Goal: Information Seeking & Learning: Learn about a topic

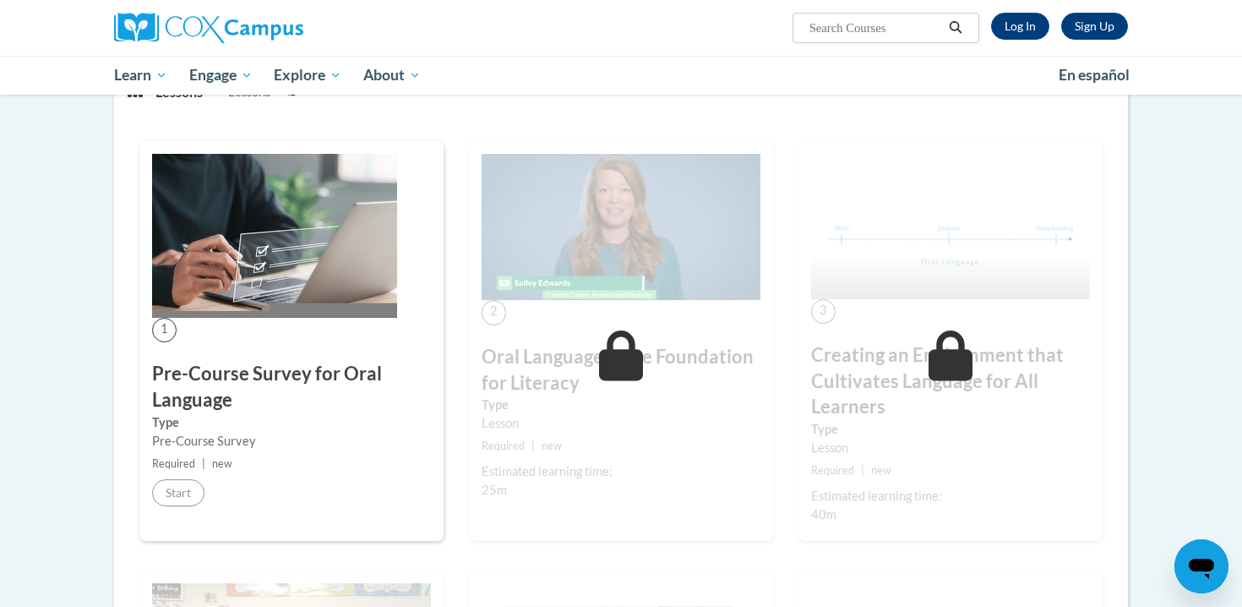
scroll to position [250, 0]
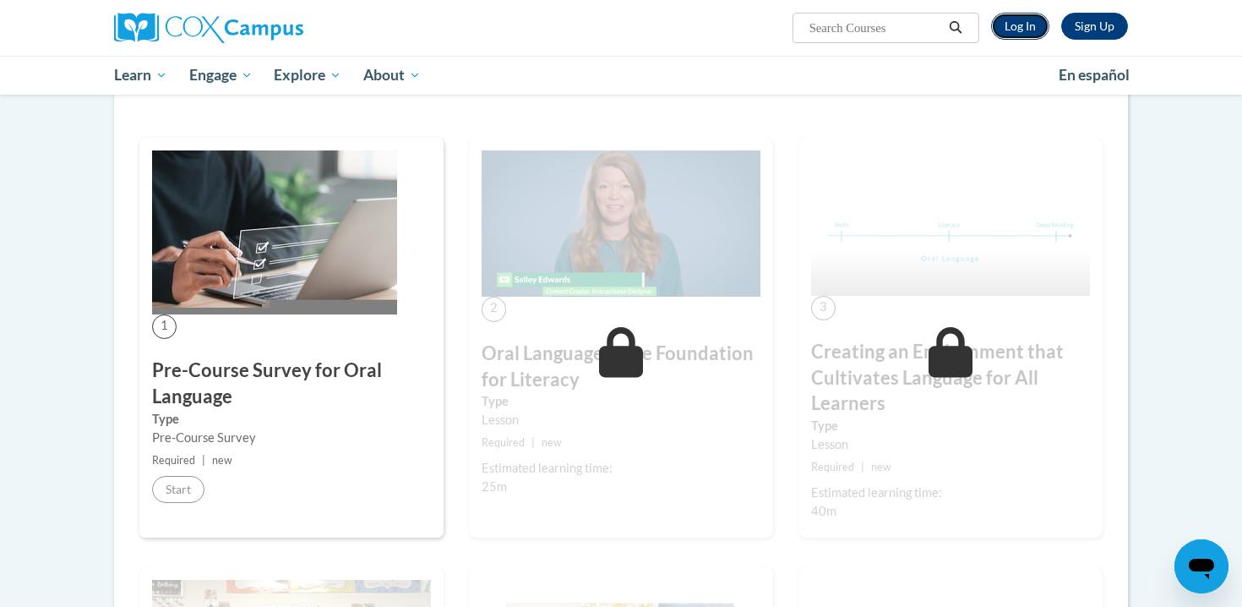
click at [1026, 29] on link "Log In" at bounding box center [1020, 26] width 58 height 27
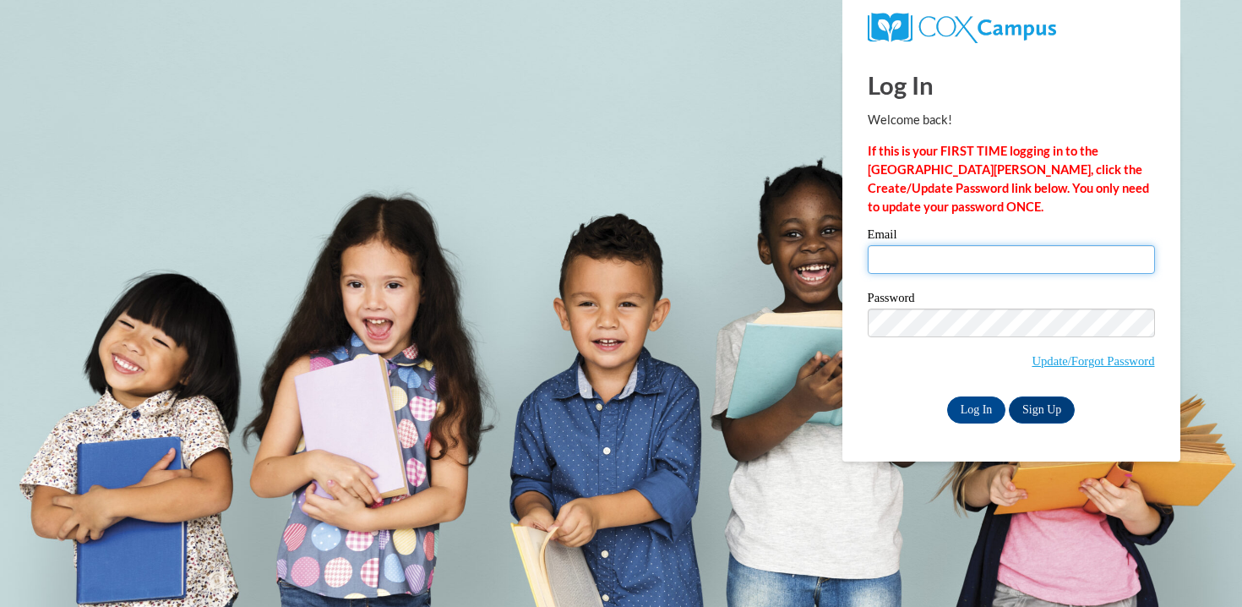
click at [961, 266] on input "Email" at bounding box center [1011, 259] width 287 height 29
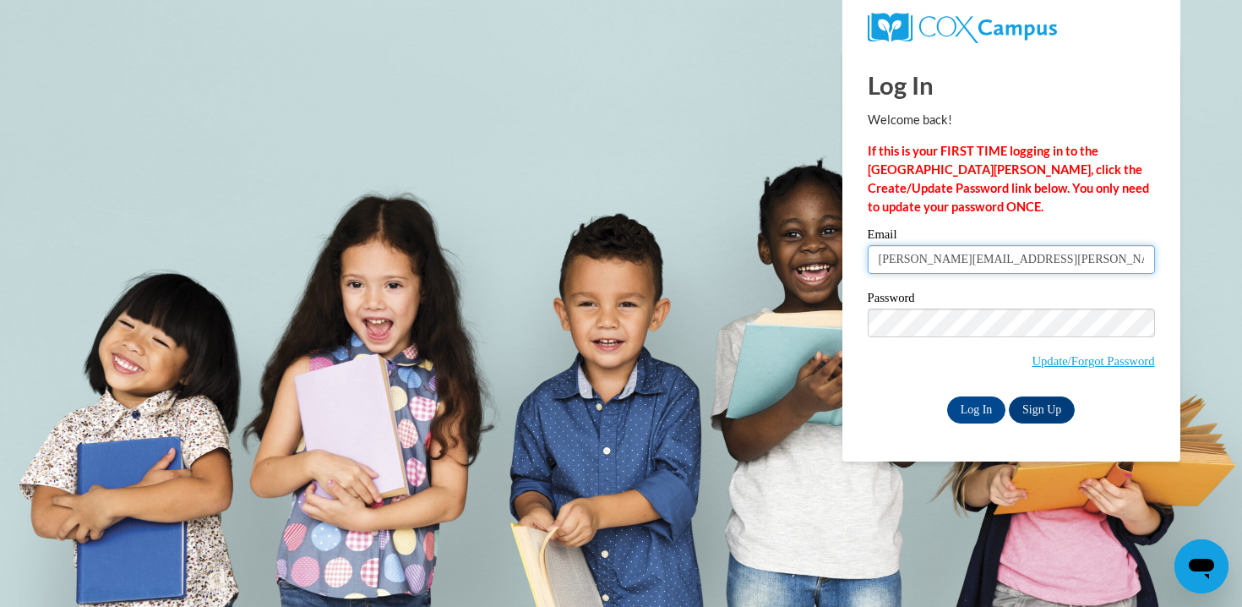
type input "marie.c.achenbach@gmail.com"
click at [962, 409] on input "Log In" at bounding box center [976, 409] width 59 height 27
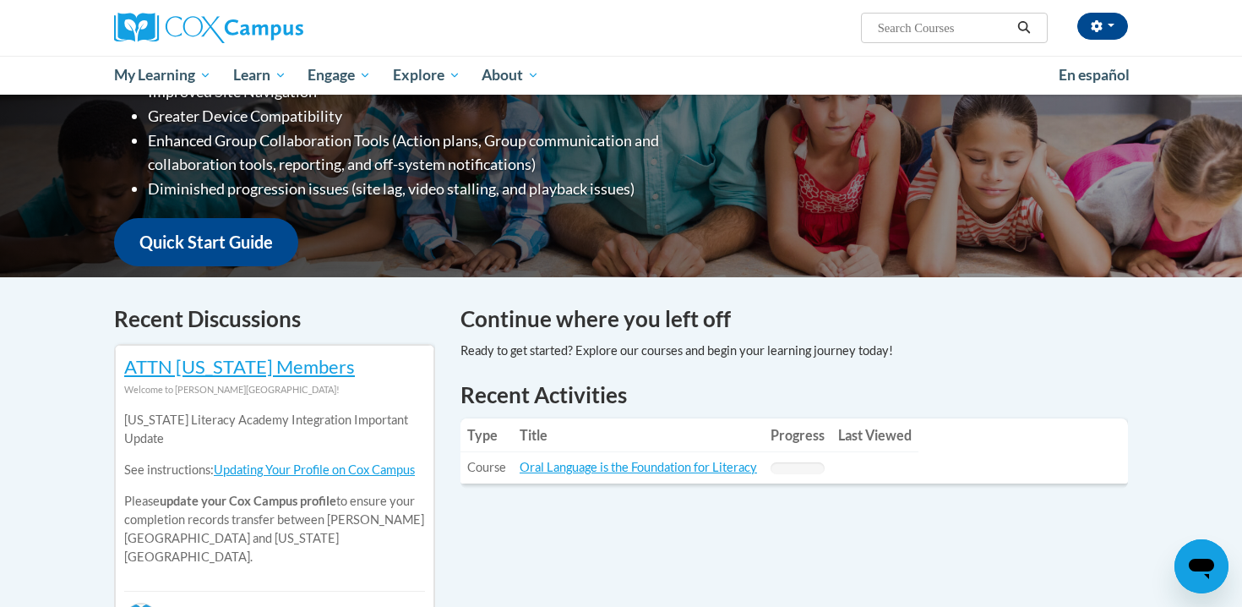
scroll to position [322, 0]
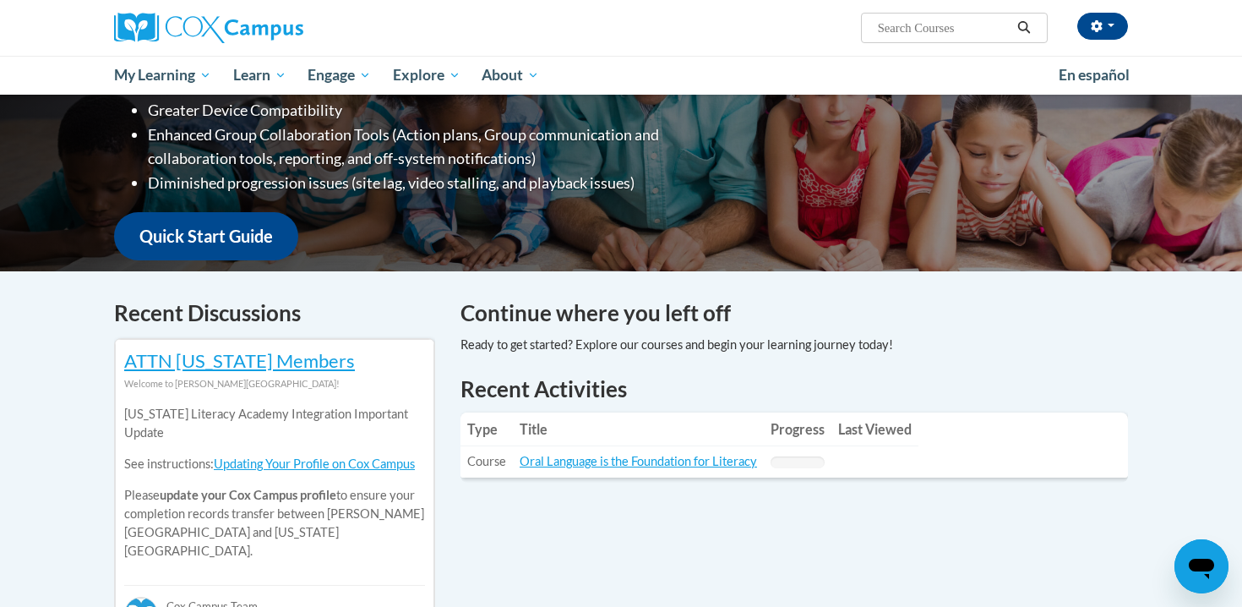
click at [658, 471] on td "Title: Oral Language is the Foundation for Literacy" at bounding box center [638, 461] width 251 height 31
click at [681, 459] on link "Oral Language is the Foundation for Literacy" at bounding box center [638, 461] width 237 height 14
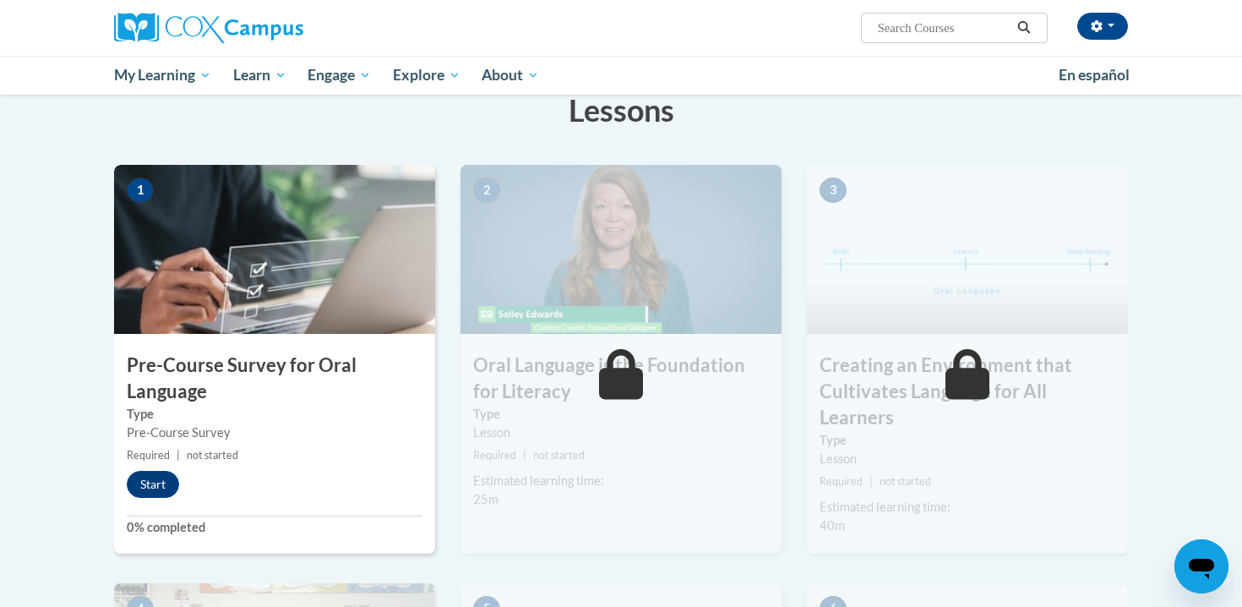
scroll to position [284, 0]
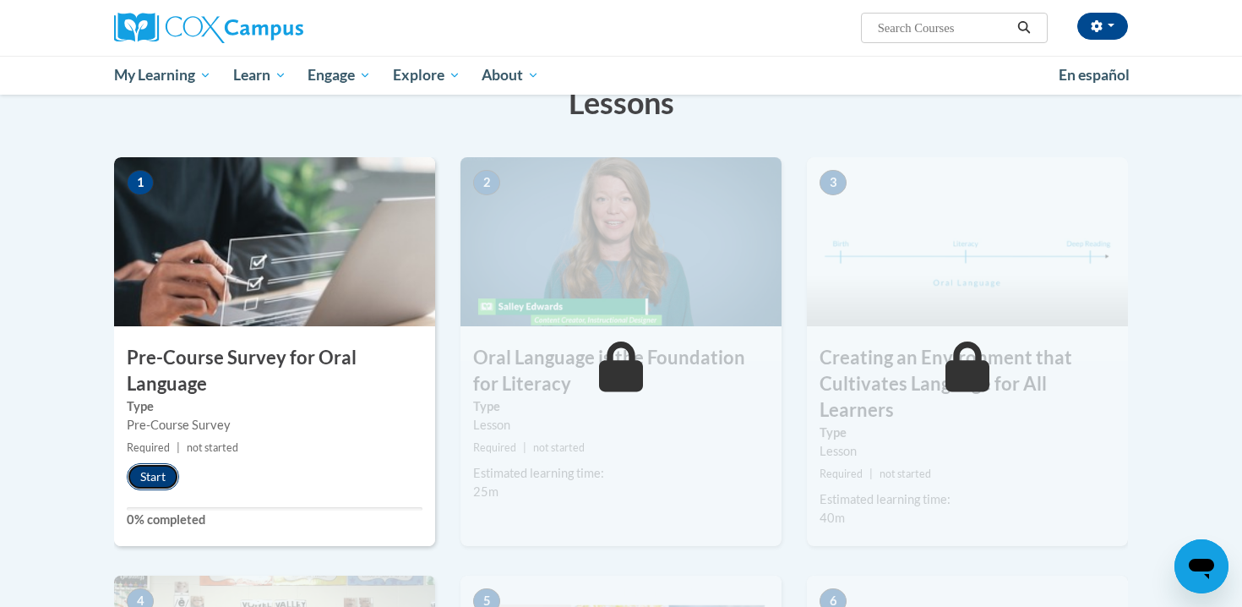
click at [164, 476] on button "Start" at bounding box center [153, 476] width 52 height 27
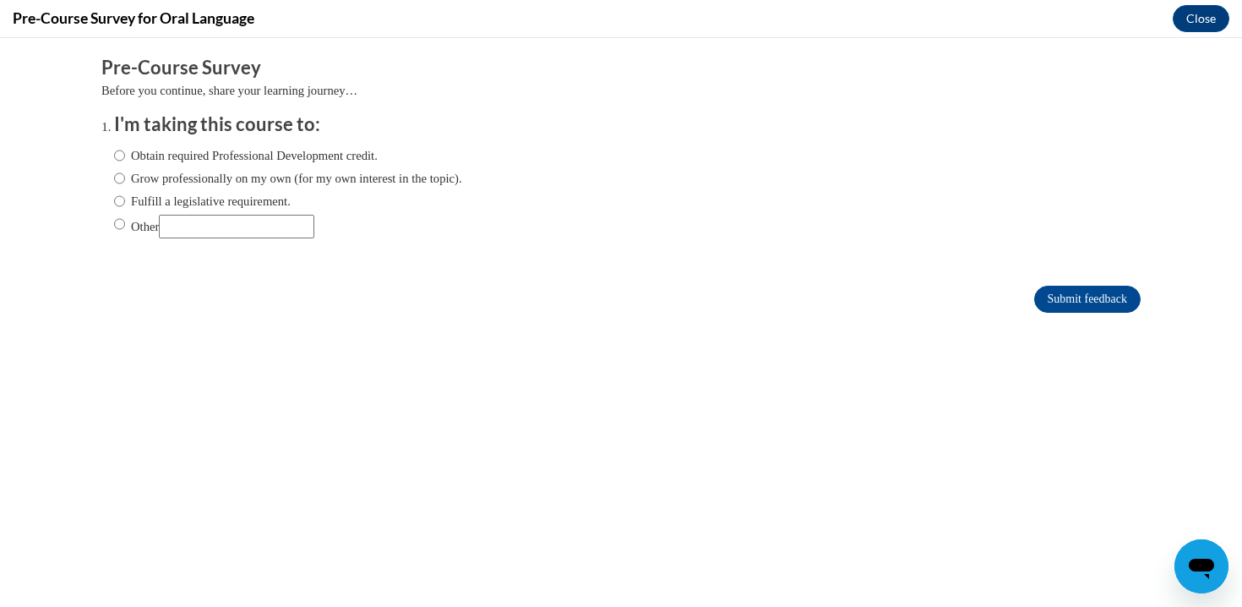
scroll to position [0, 0]
click at [259, 182] on label "Grow professionally on my own (for my own interest in the topic)." at bounding box center [288, 178] width 348 height 19
click at [125, 182] on input "Grow professionally on my own (for my own interest in the topic)." at bounding box center [119, 178] width 11 height 19
radio input "true"
click at [245, 157] on label "Obtain required Professional Development credit." at bounding box center [246, 155] width 264 height 19
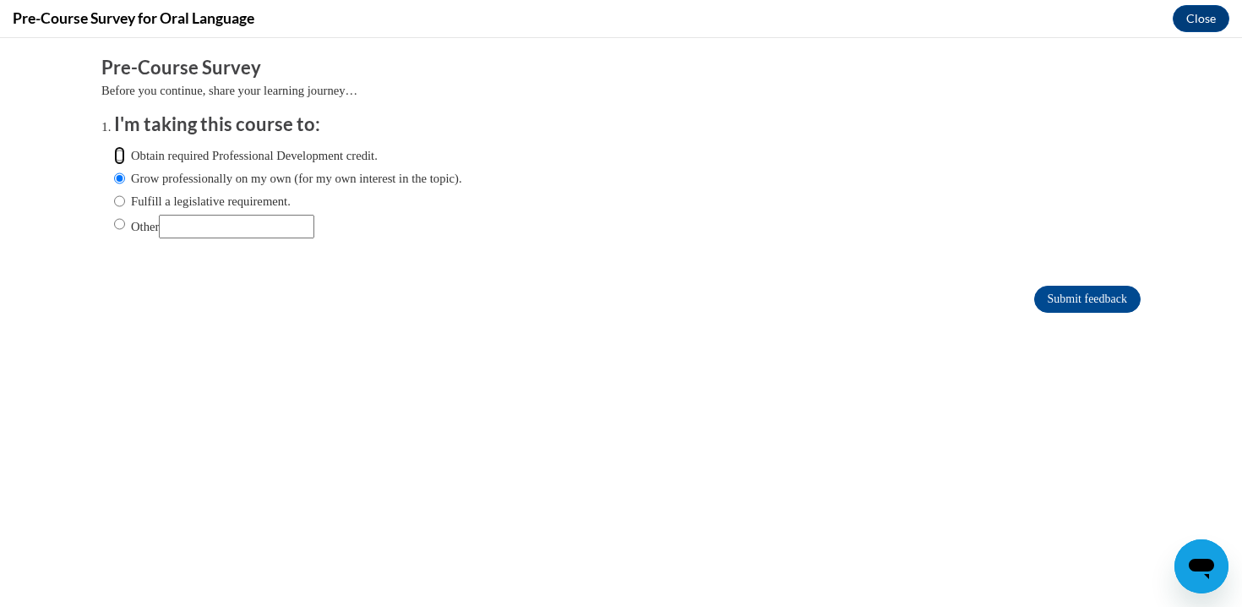
click at [125, 157] on input "Obtain required Professional Development credit." at bounding box center [119, 155] width 11 height 19
radio input "true"
click at [1047, 286] on input "Submit feedback" at bounding box center [1087, 299] width 106 height 27
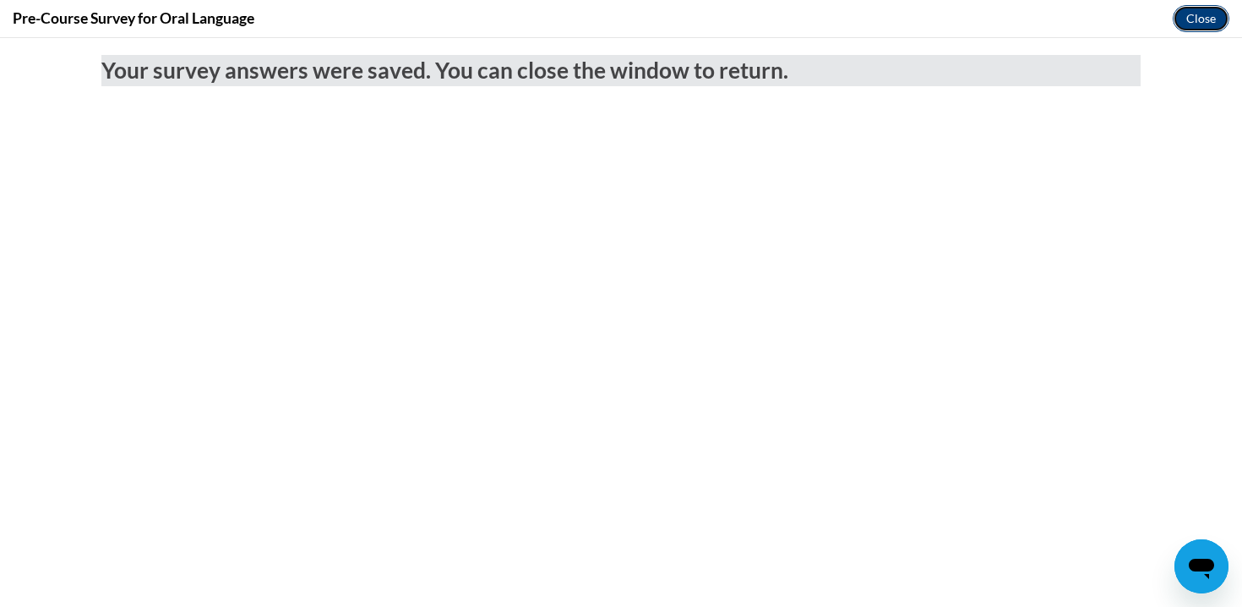
click at [1191, 23] on button "Close" at bounding box center [1201, 18] width 57 height 27
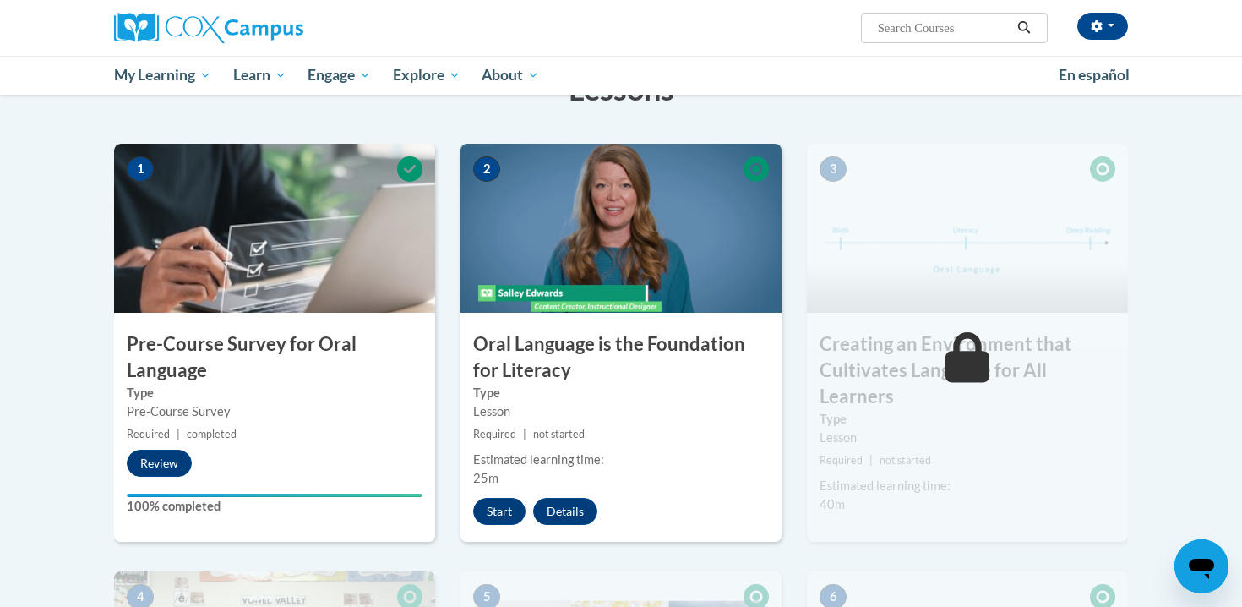
scroll to position [309, 0]
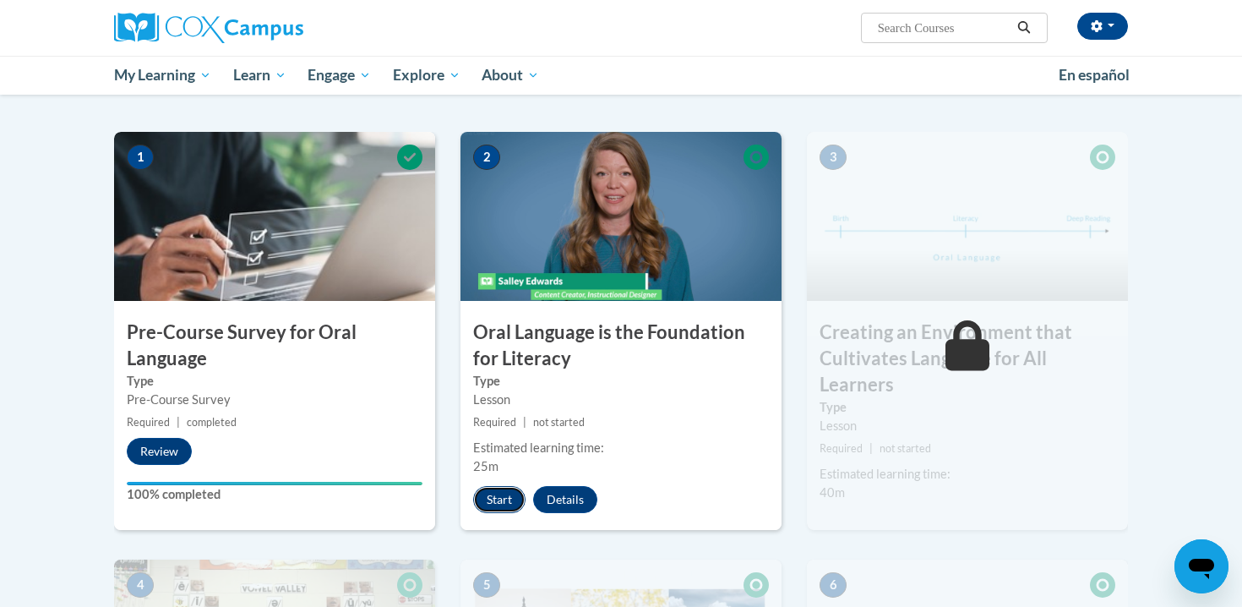
click at [510, 503] on button "Start" at bounding box center [499, 499] width 52 height 27
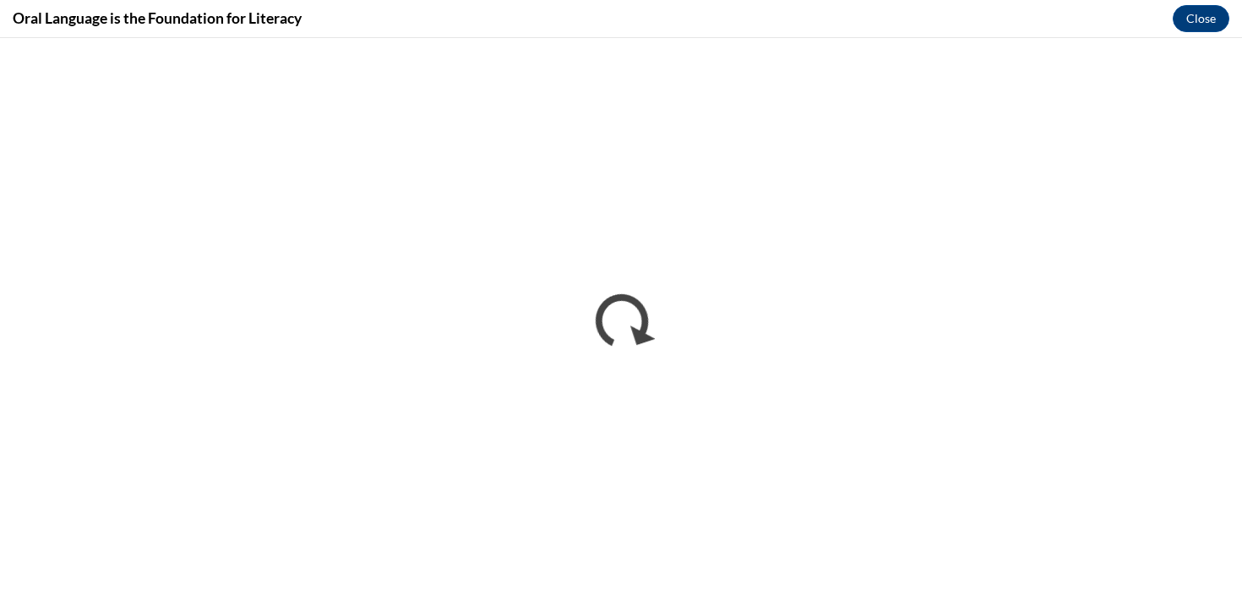
scroll to position [0, 0]
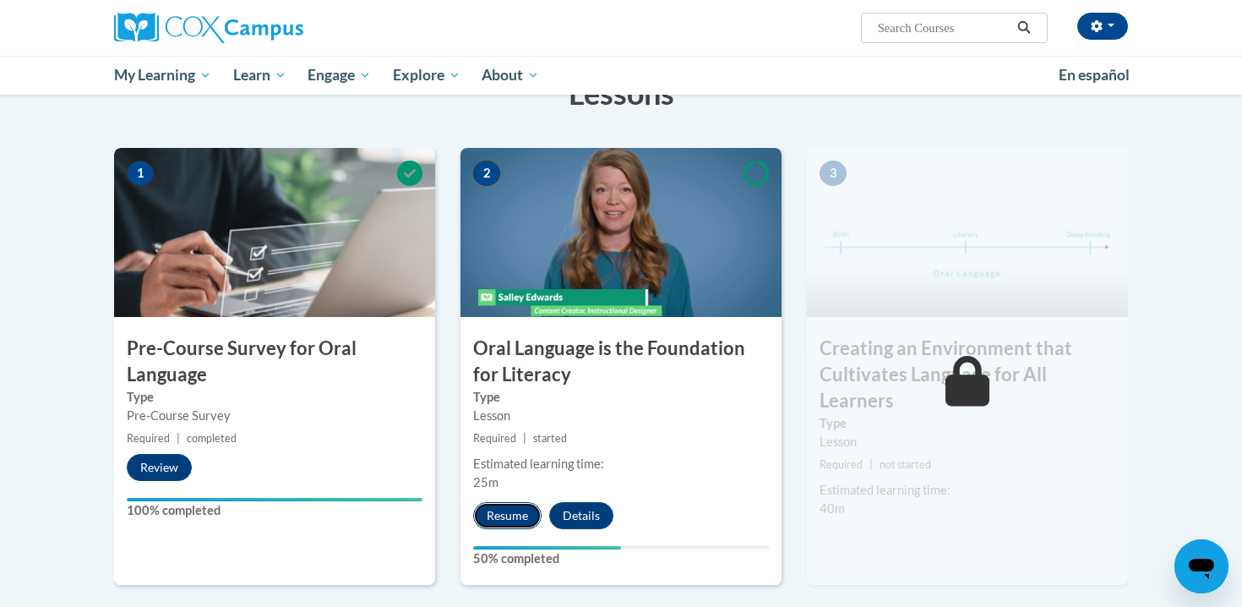
click at [524, 519] on button "Resume" at bounding box center [507, 515] width 68 height 27
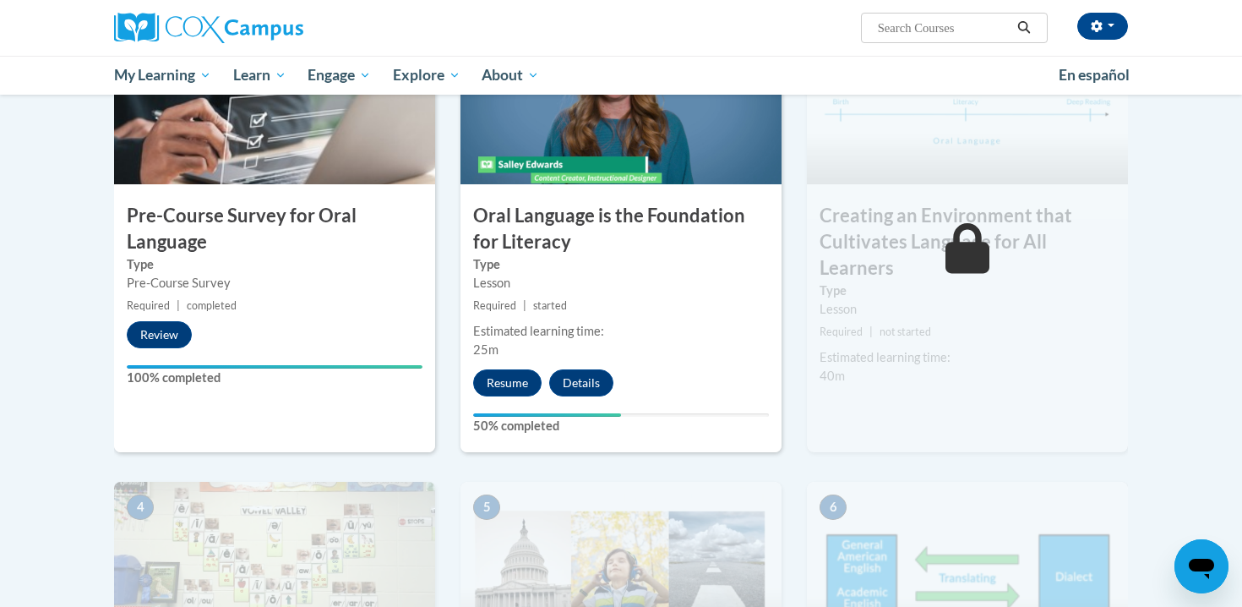
scroll to position [293, 0]
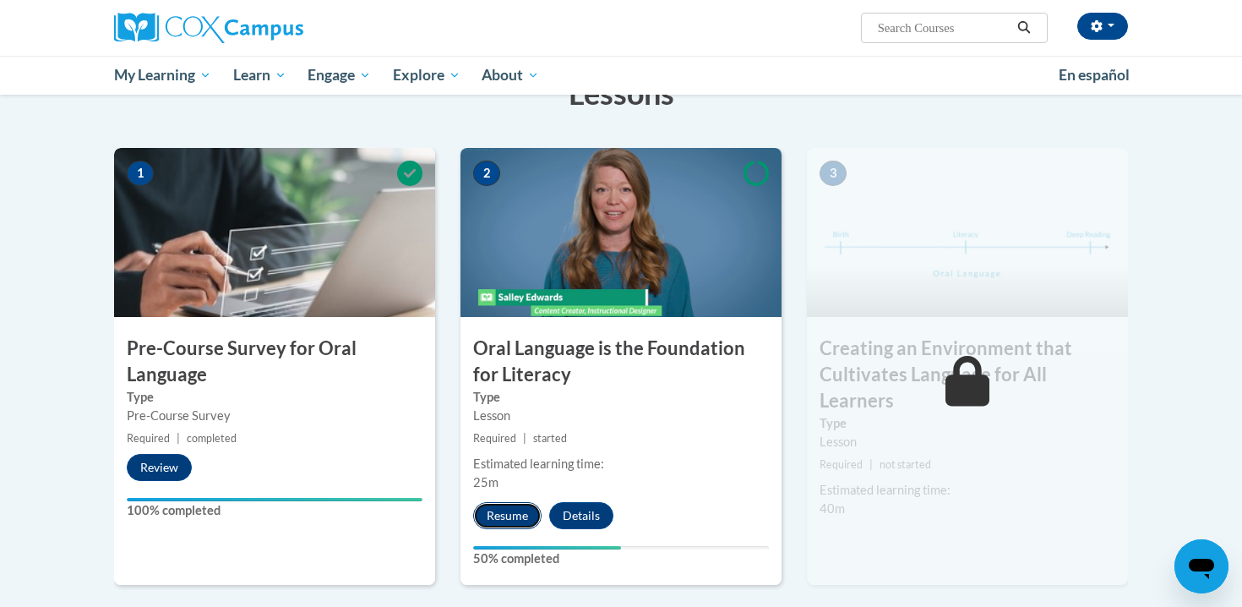
click at [508, 520] on button "Resume" at bounding box center [507, 515] width 68 height 27
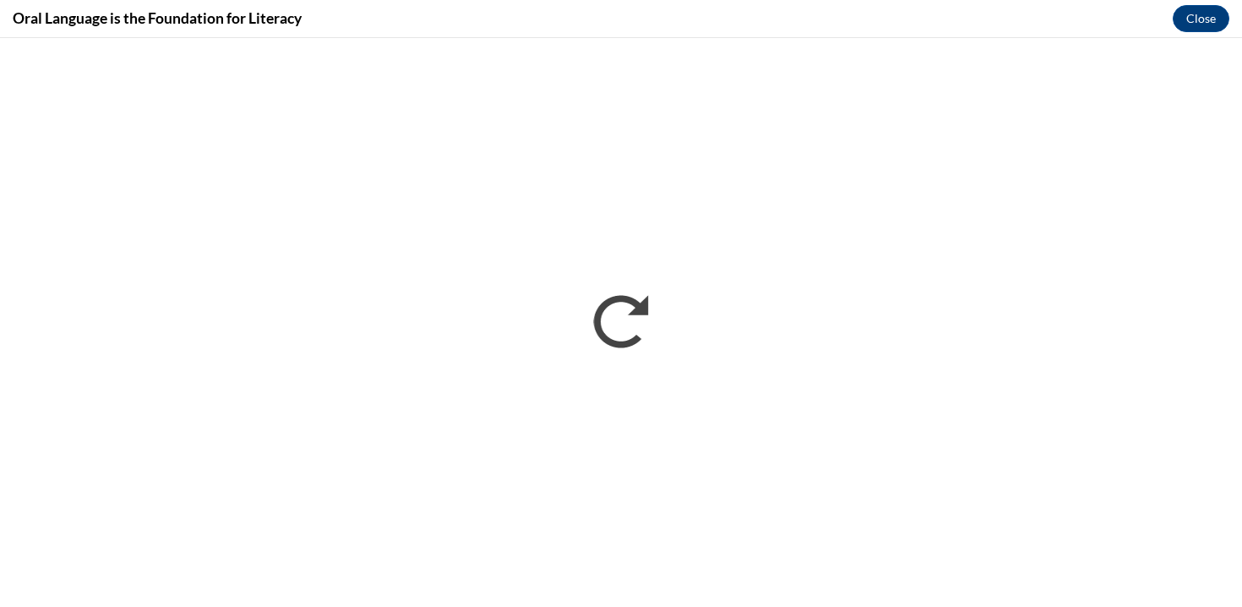
scroll to position [0, 0]
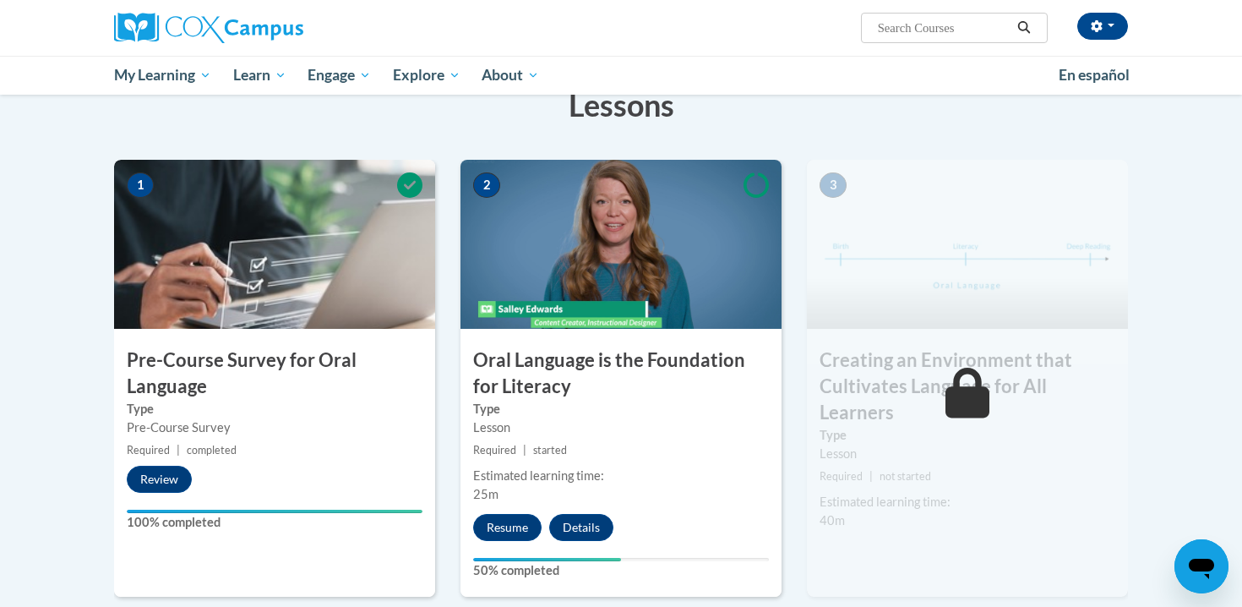
scroll to position [344, 0]
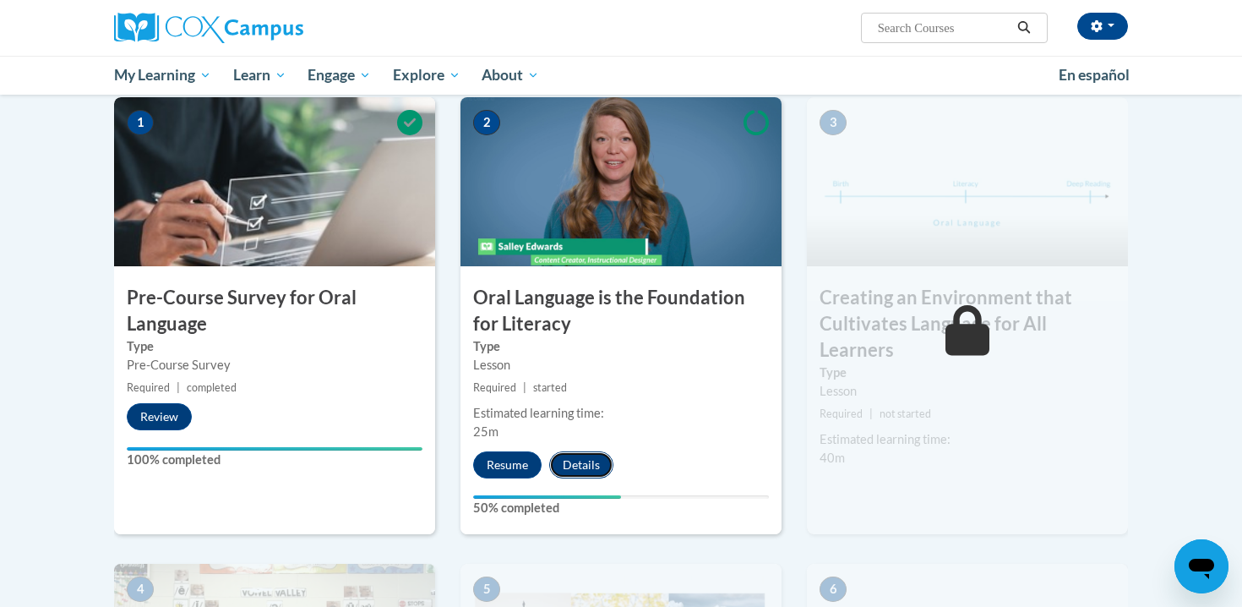
click at [572, 466] on button "Details" at bounding box center [581, 464] width 64 height 27
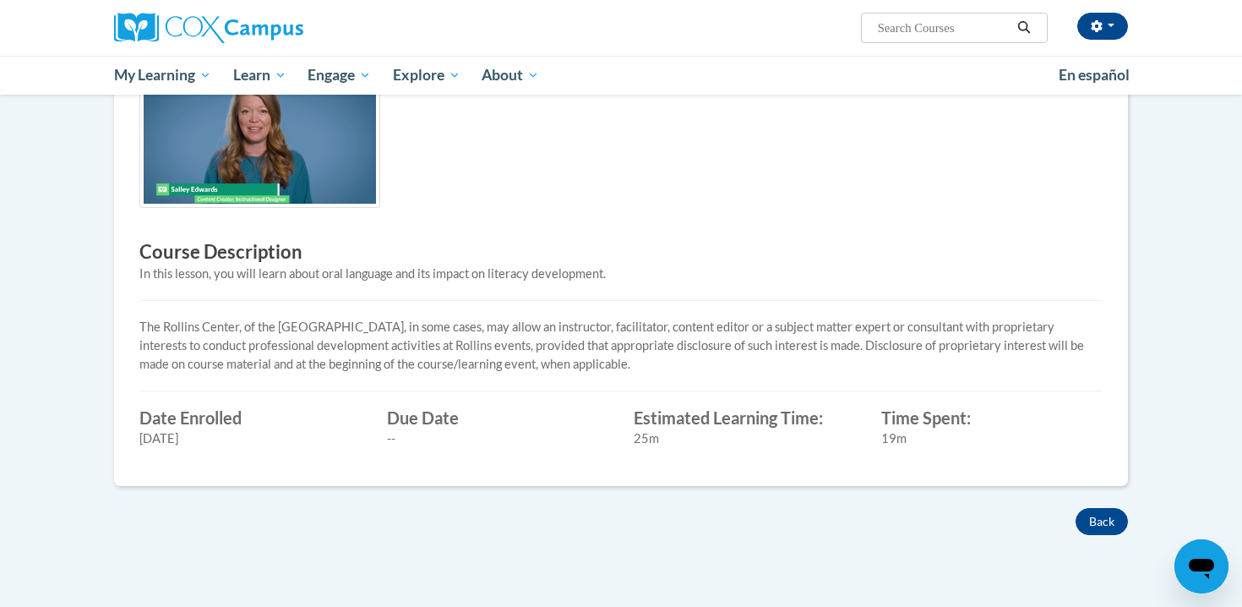
scroll to position [472, 0]
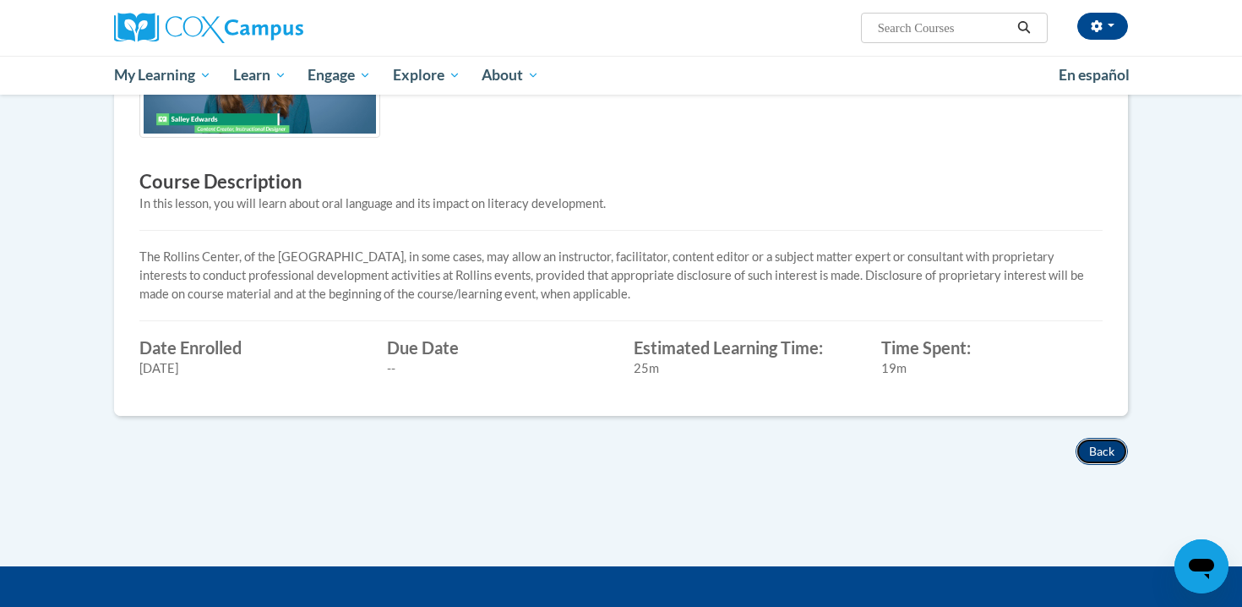
click at [1122, 459] on button "Back" at bounding box center [1101, 451] width 52 height 27
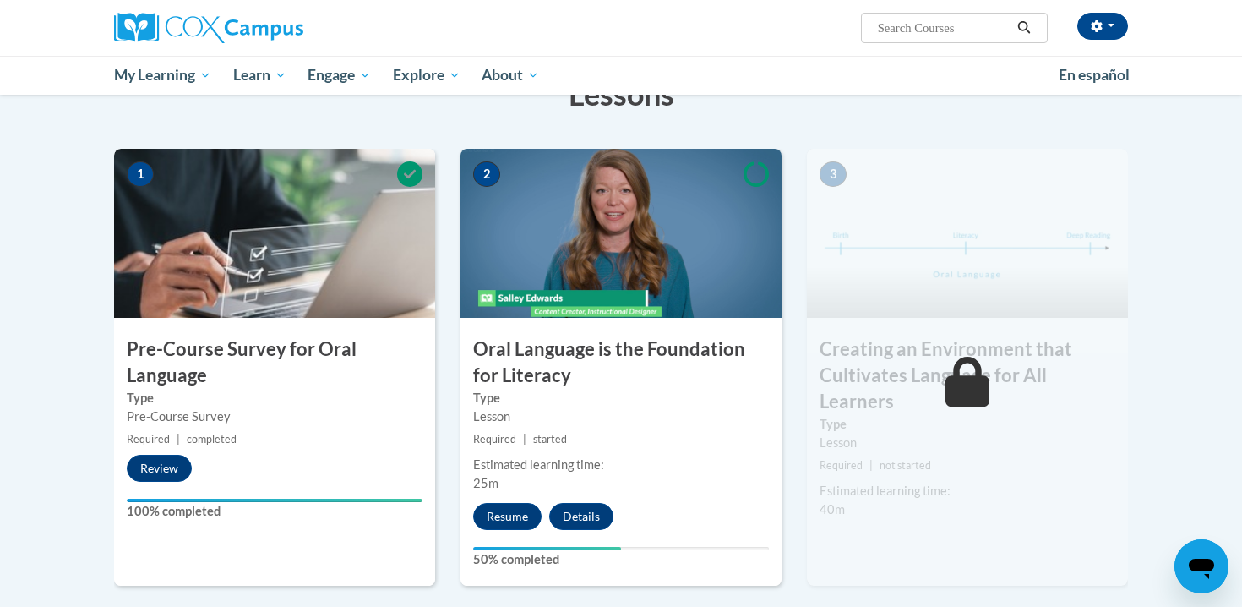
scroll to position [330, 0]
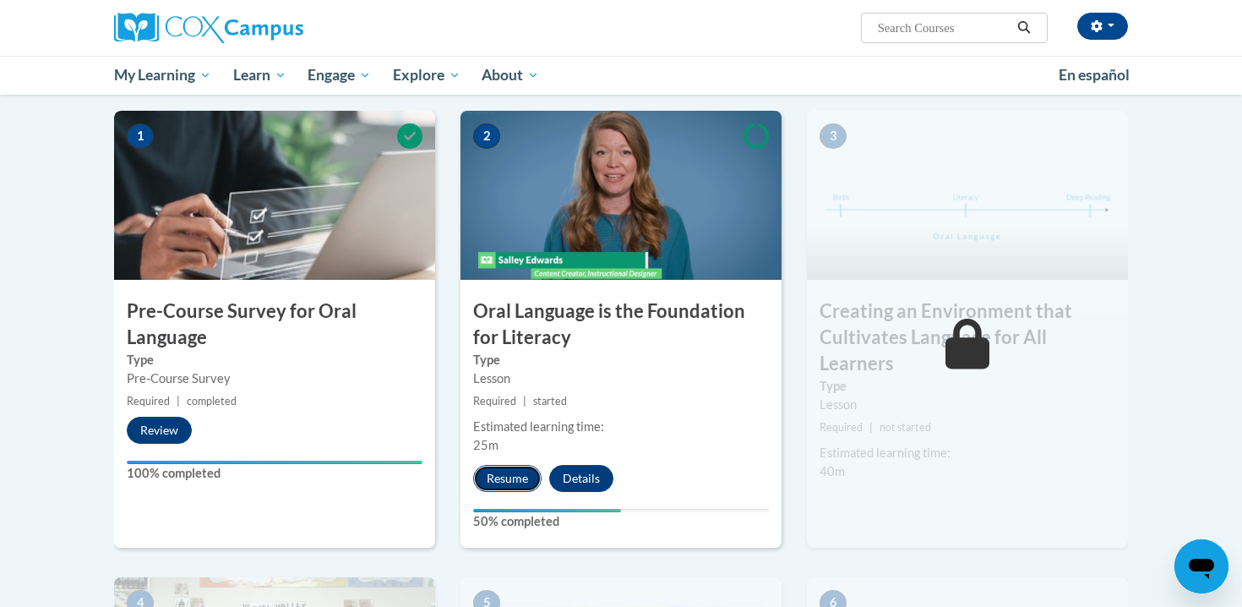
click at [531, 477] on button "Resume" at bounding box center [507, 478] width 68 height 27
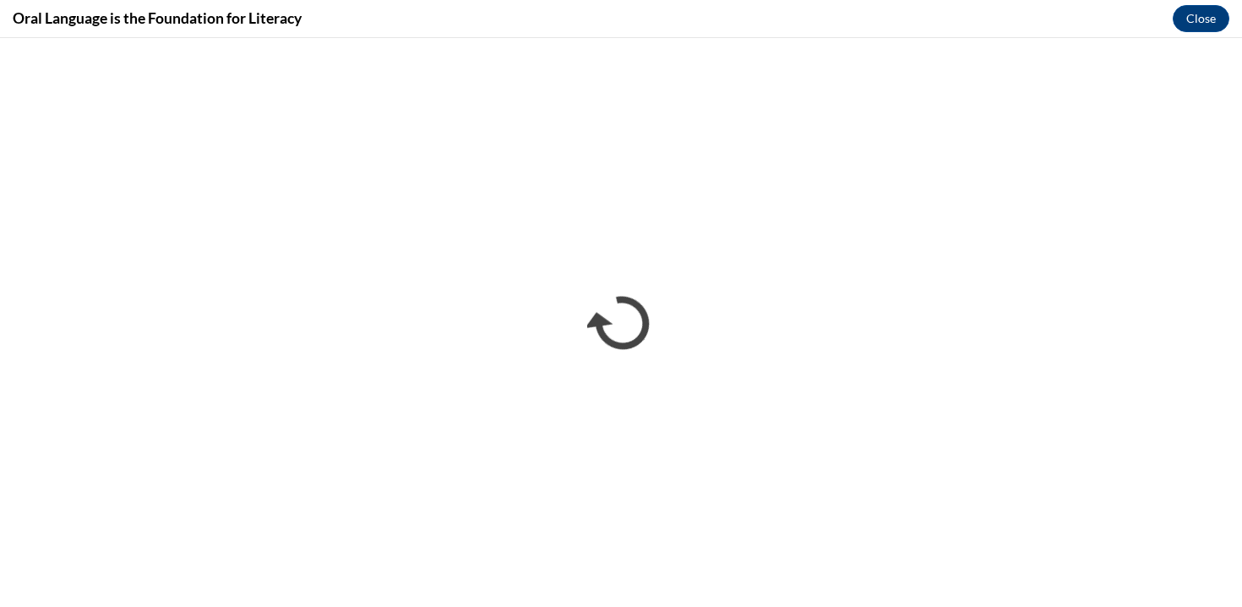
scroll to position [0, 0]
click at [1184, 22] on button "Close" at bounding box center [1201, 18] width 57 height 27
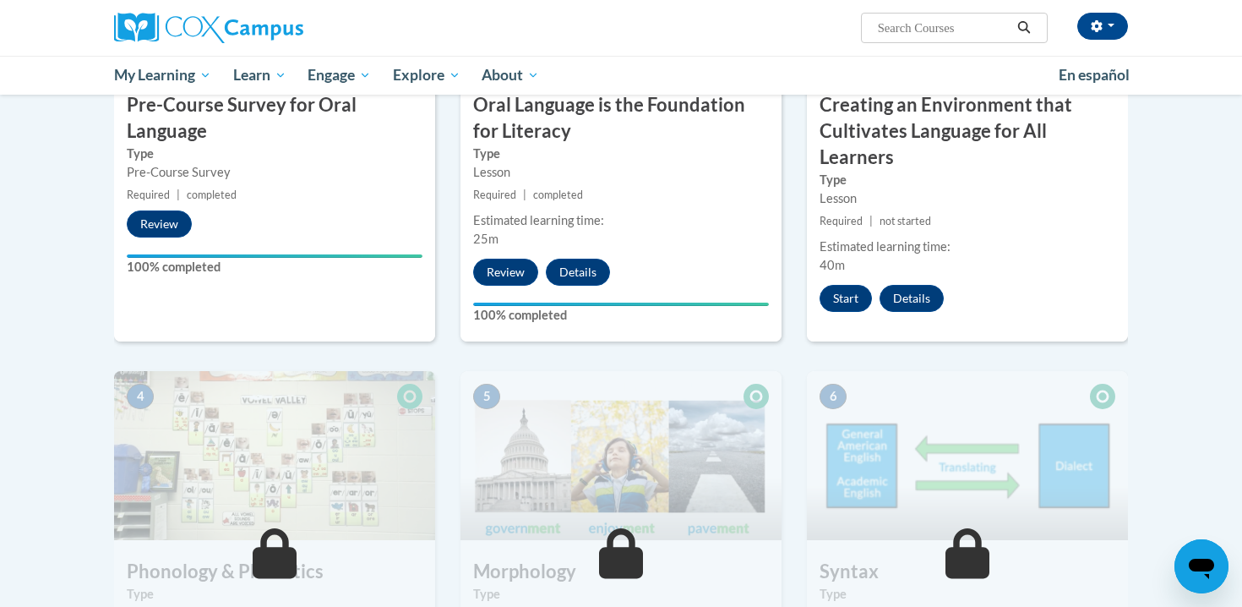
scroll to position [365, 0]
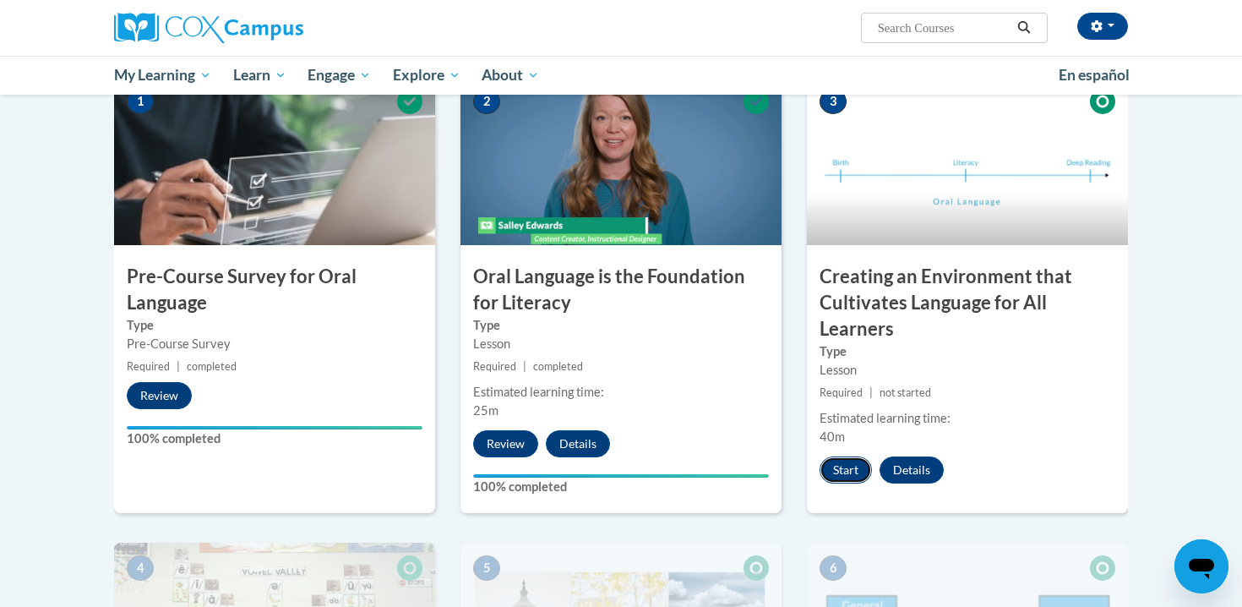
click at [847, 463] on button "Start" at bounding box center [845, 469] width 52 height 27
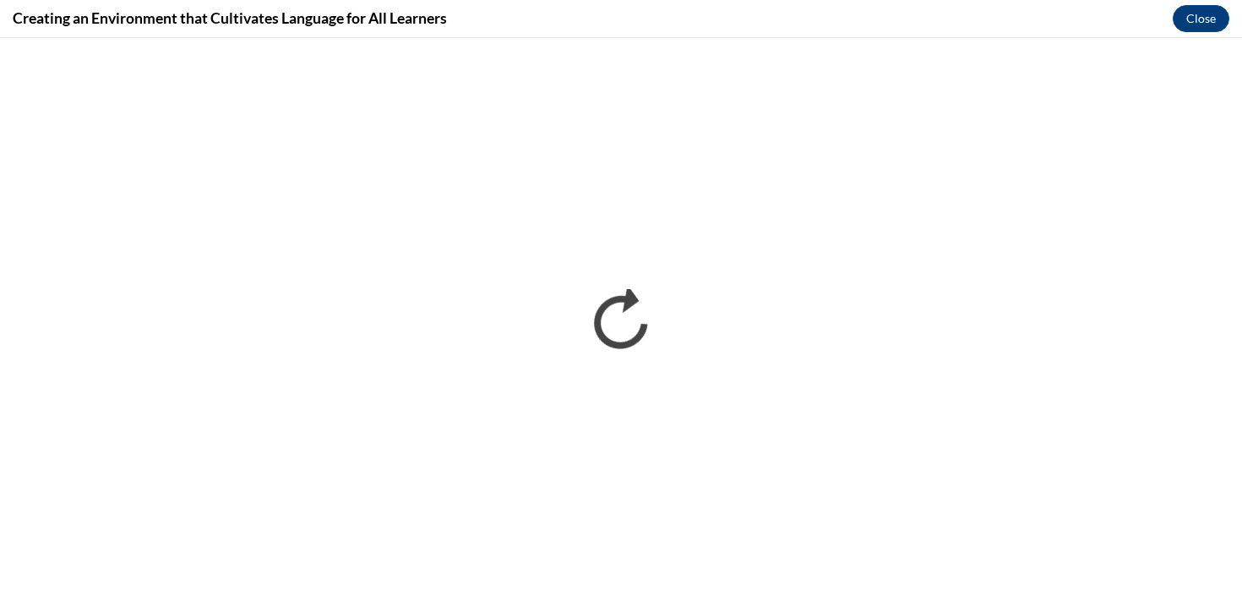
scroll to position [0, 0]
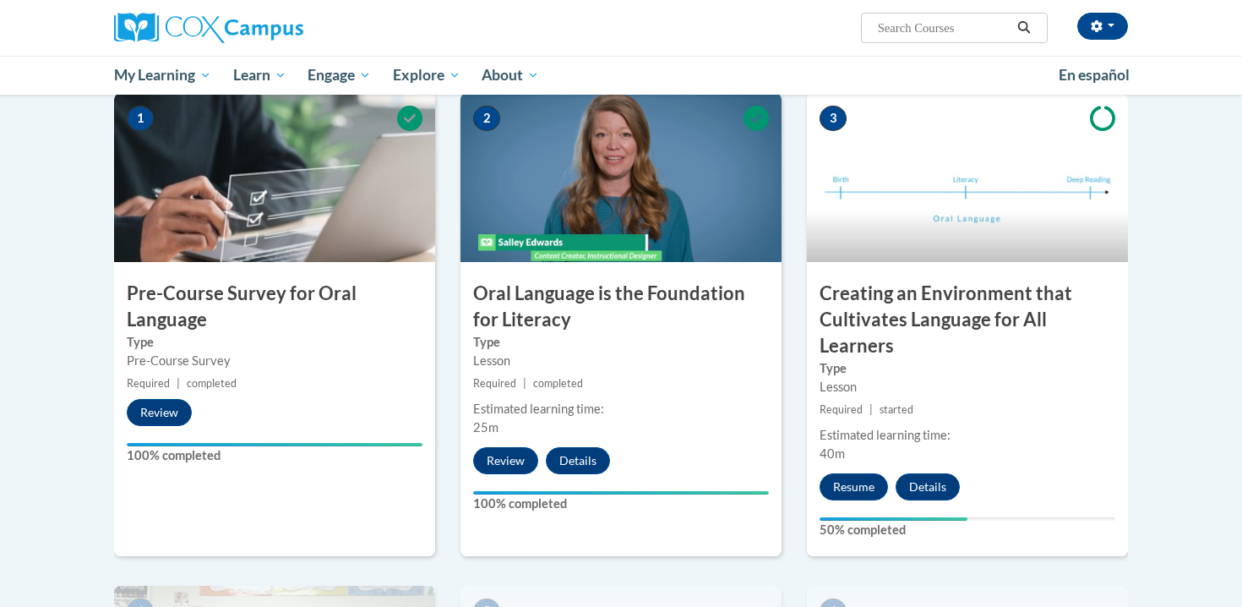
scroll to position [350, 0]
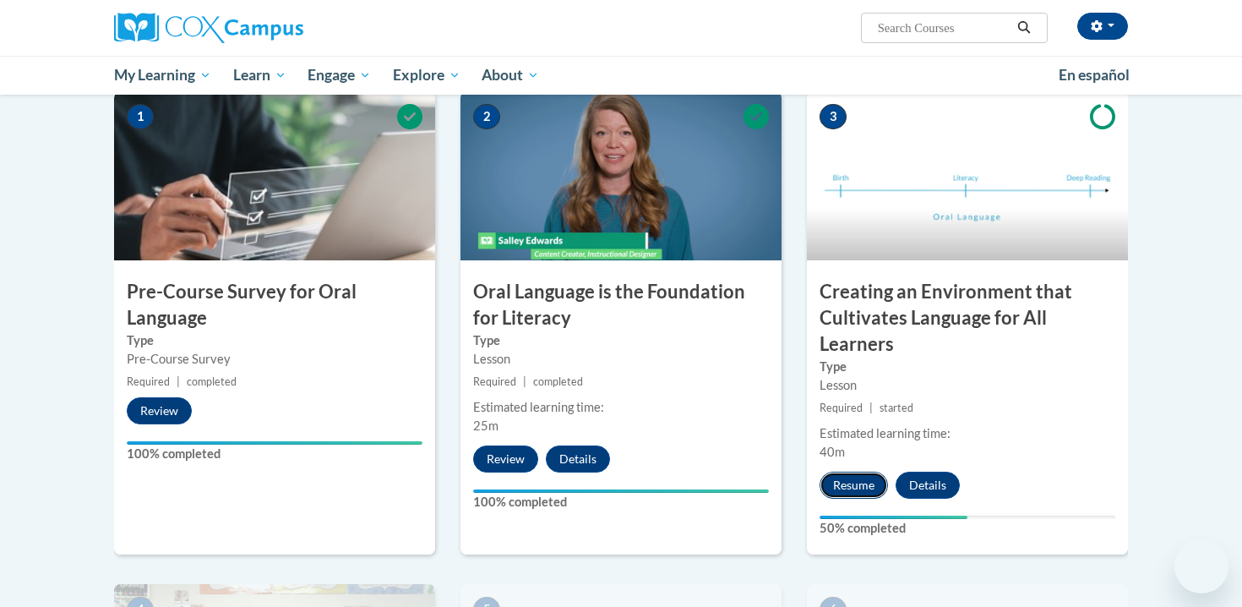
click at [873, 482] on button "Resume" at bounding box center [853, 484] width 68 height 27
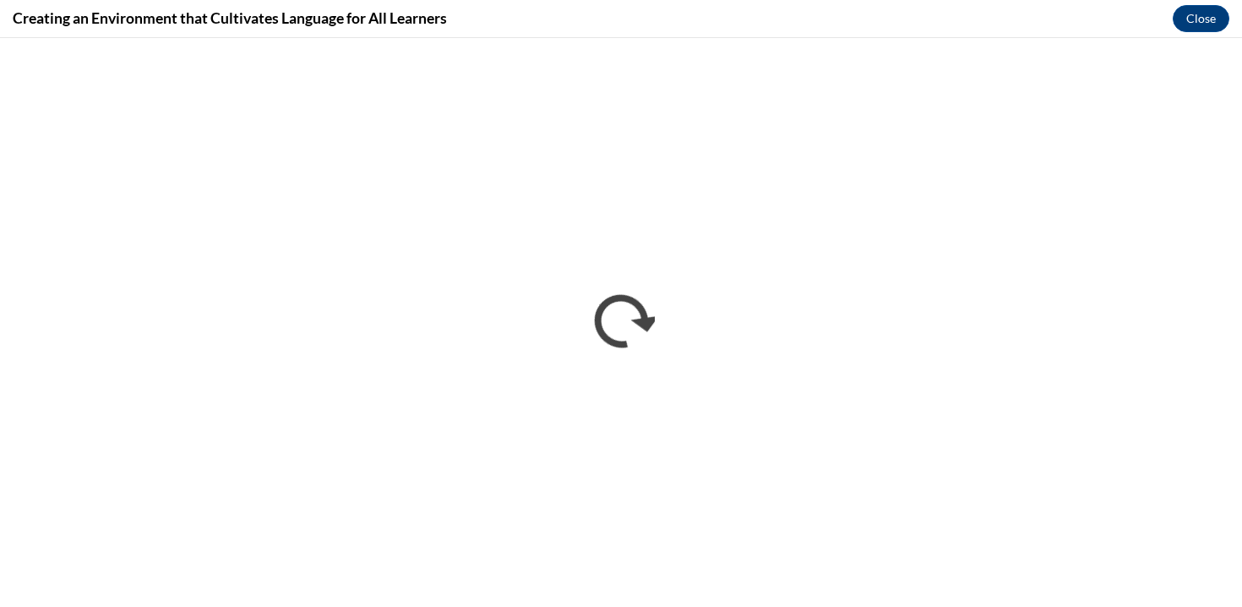
scroll to position [0, 0]
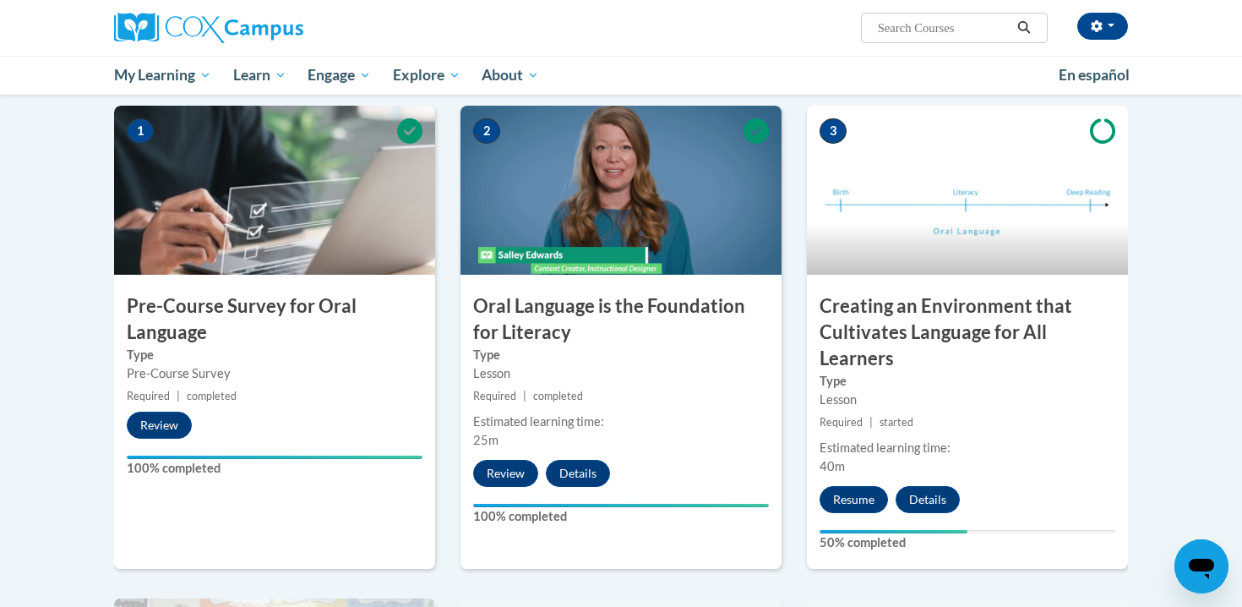
scroll to position [334, 0]
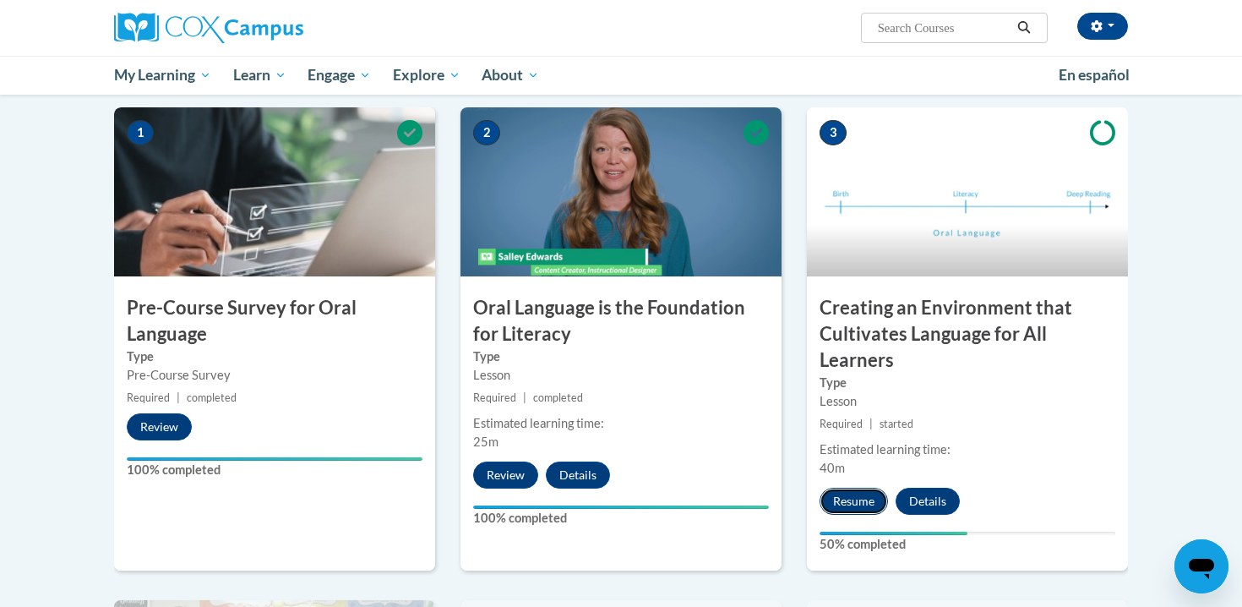
click at [872, 504] on button "Resume" at bounding box center [853, 500] width 68 height 27
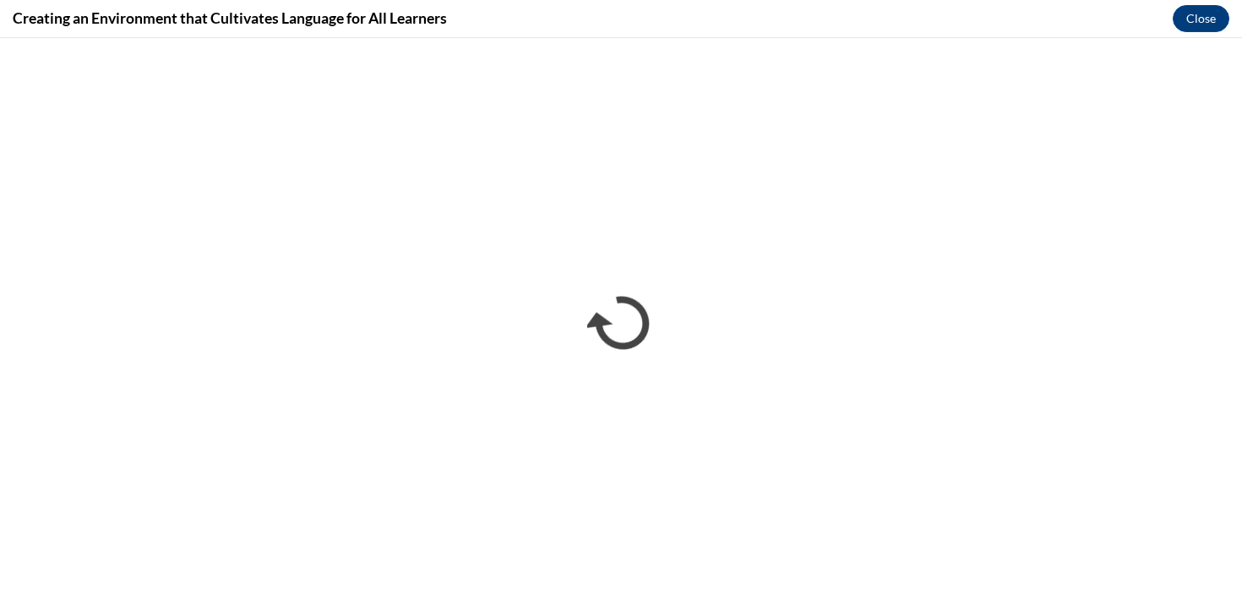
scroll to position [0, 0]
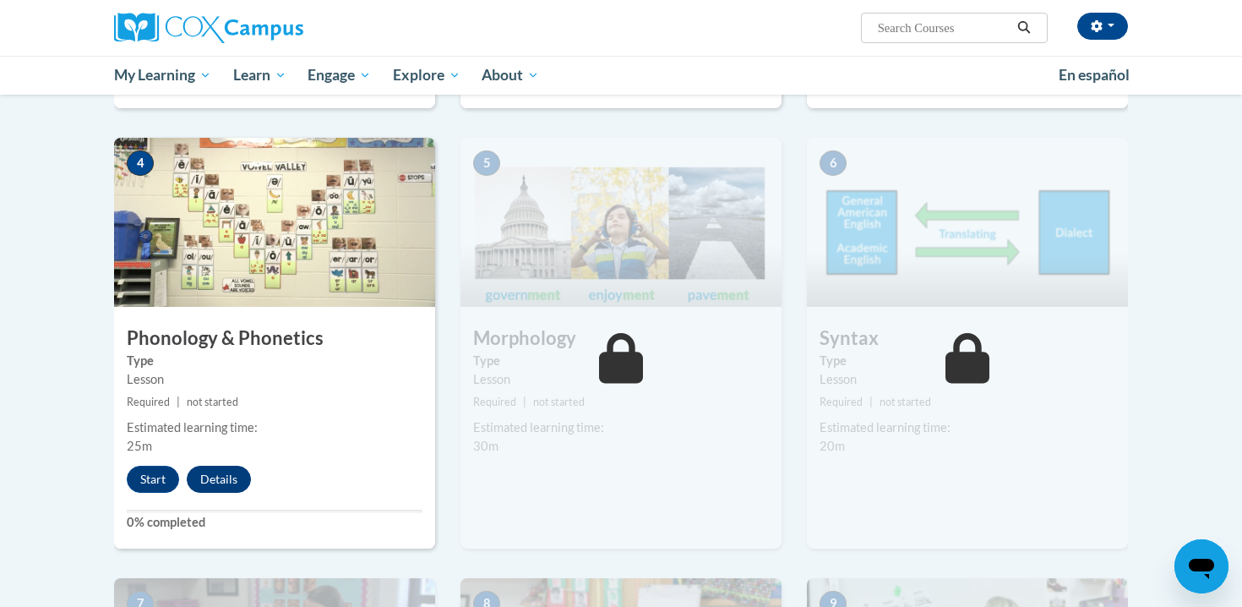
scroll to position [823, 0]
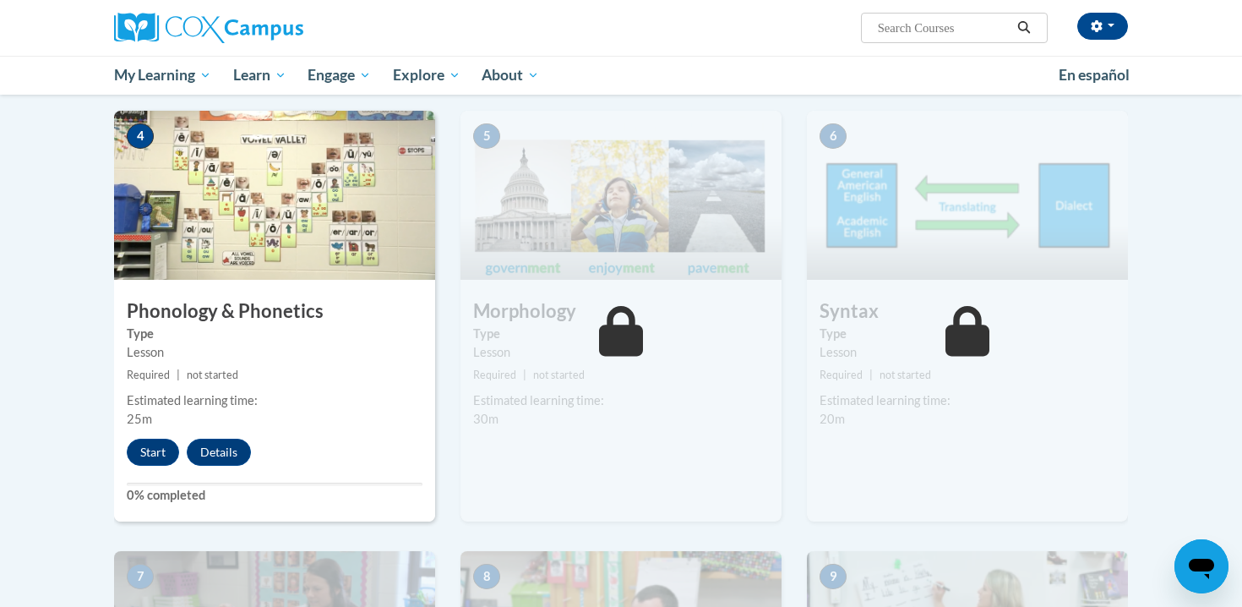
click at [129, 438] on div "Start Details Feedback" at bounding box center [193, 451] width 158 height 27
click at [150, 446] on button "Start" at bounding box center [153, 451] width 52 height 27
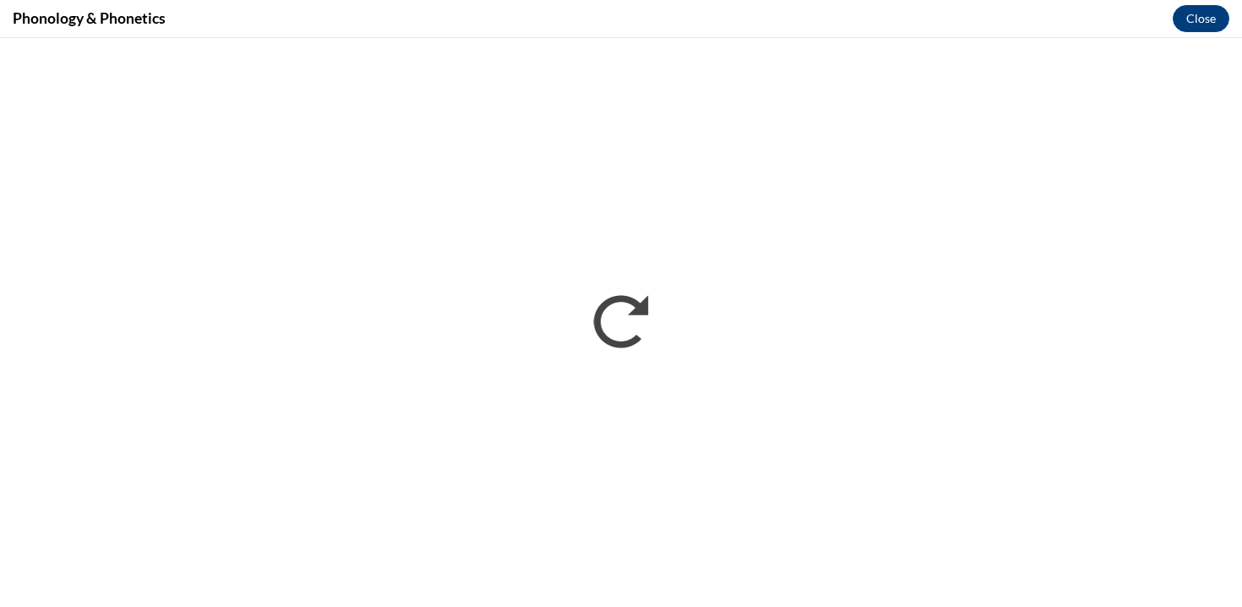
scroll to position [0, 0]
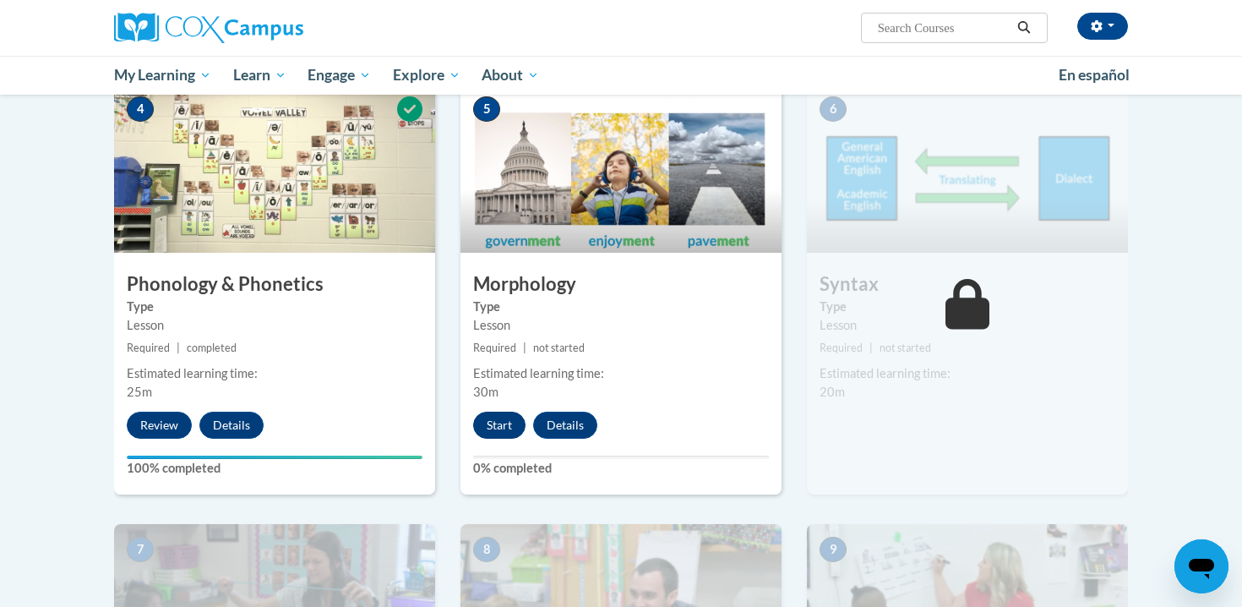
scroll to position [874, 0]
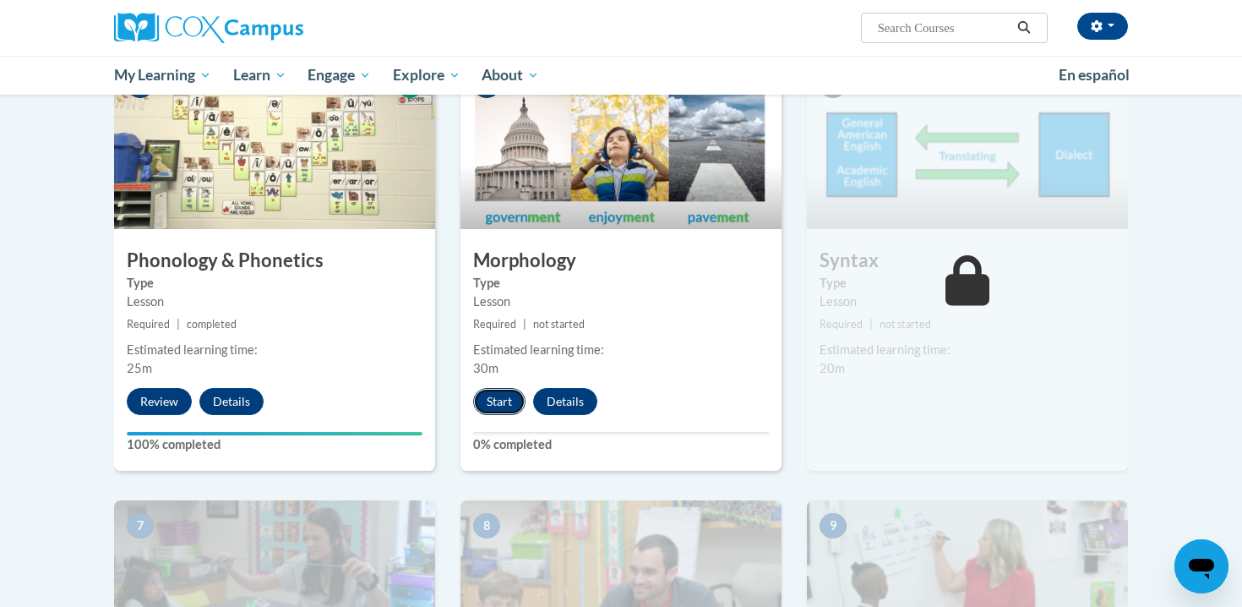
click at [498, 411] on button "Start" at bounding box center [499, 401] width 52 height 27
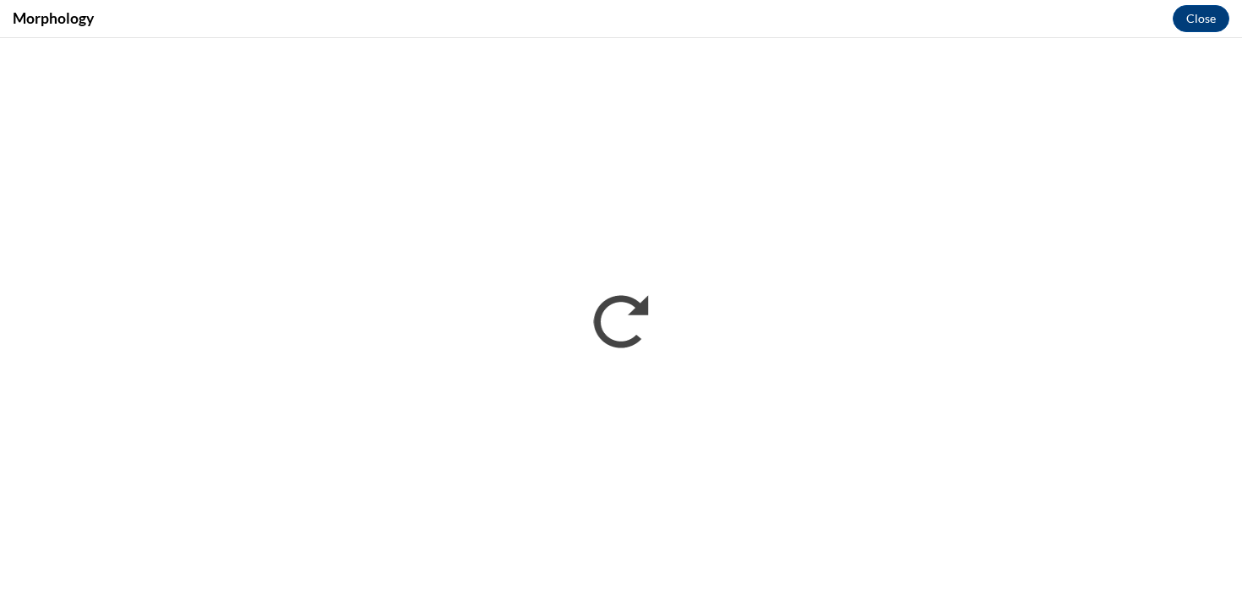
scroll to position [0, 0]
click at [1183, 16] on button "Close" at bounding box center [1201, 18] width 57 height 27
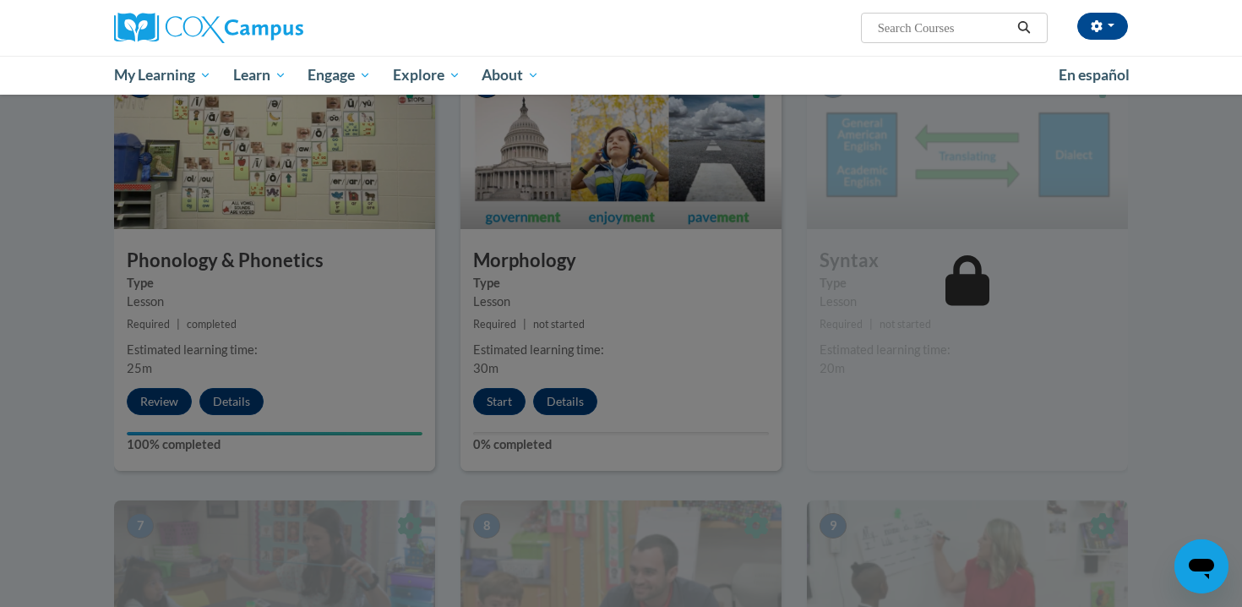
click at [1163, 308] on div at bounding box center [621, 303] width 1242 height 607
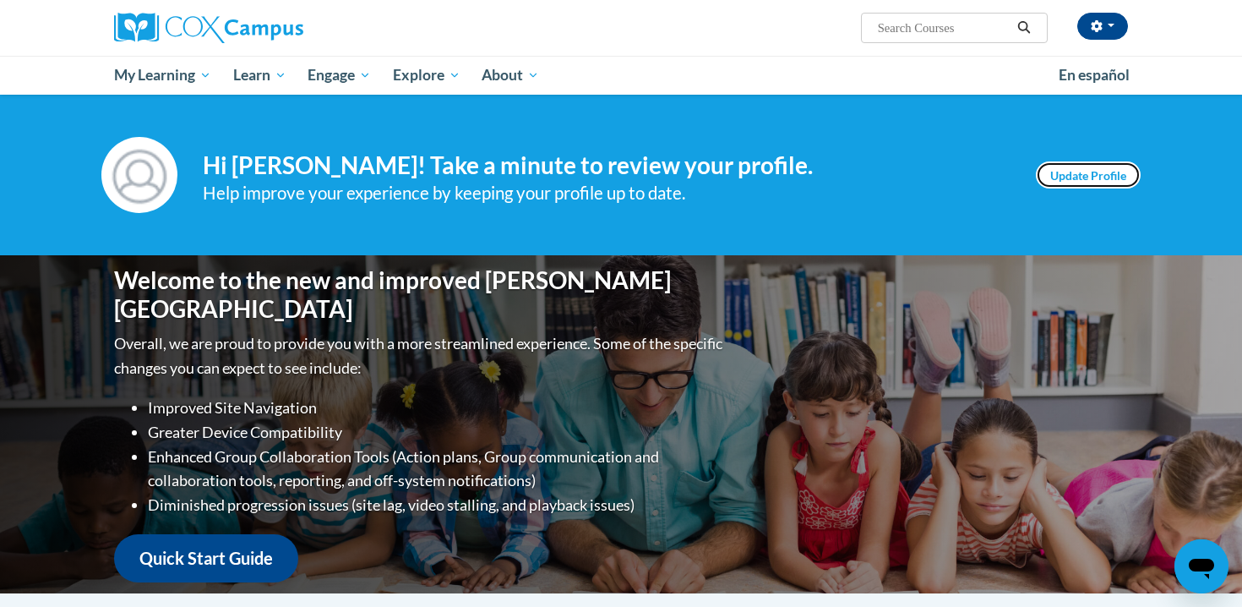
click at [1110, 174] on link "Update Profile" at bounding box center [1088, 174] width 105 height 27
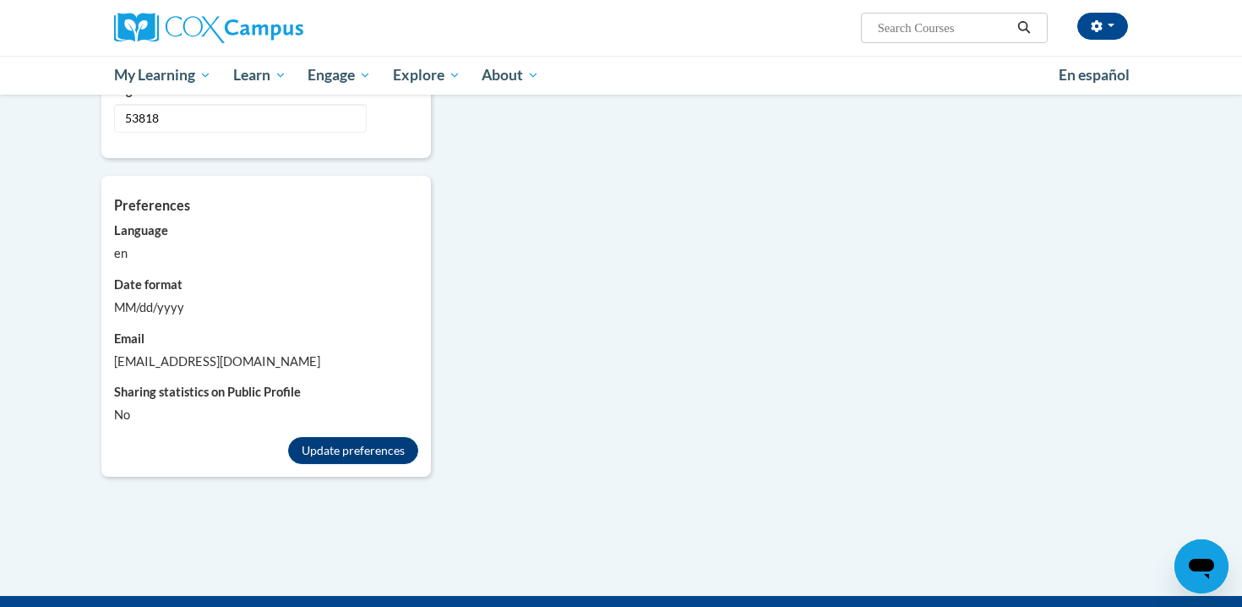
scroll to position [1546, 0]
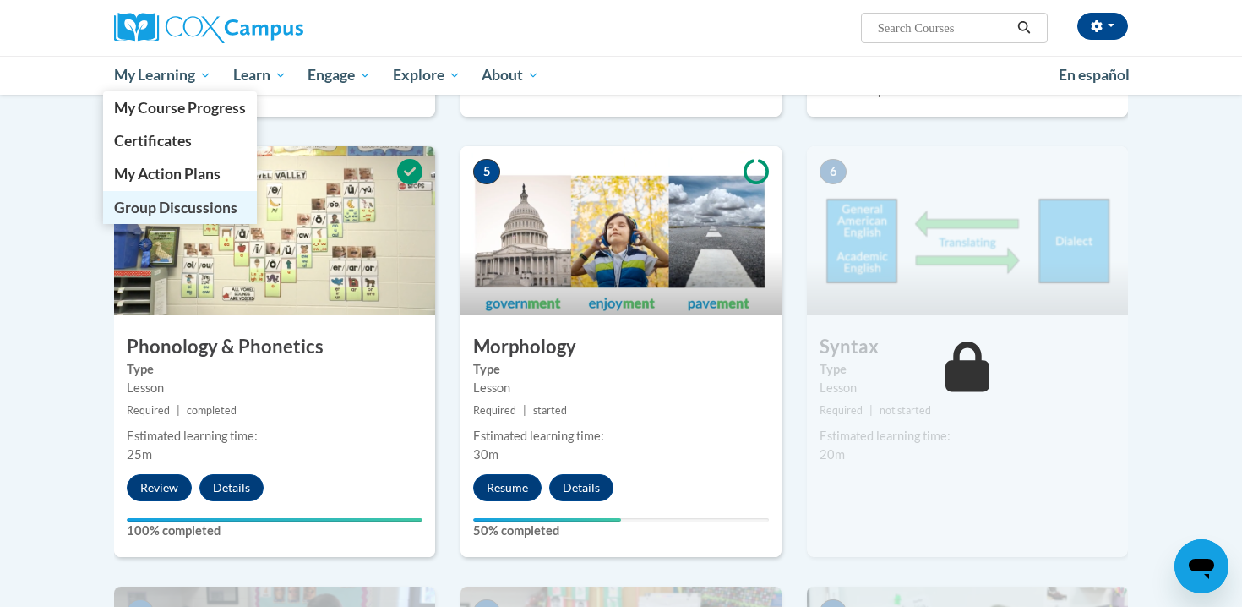
scroll to position [797, 0]
